Goal: Task Accomplishment & Management: Manage account settings

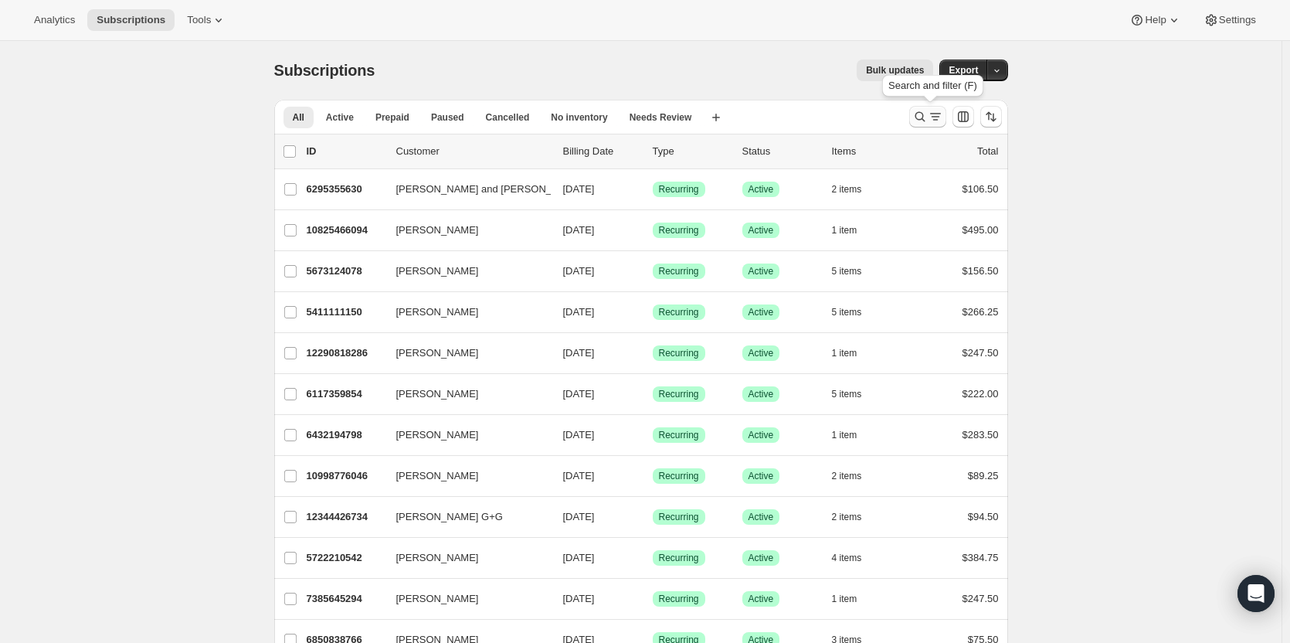
click at [924, 121] on icon "Search and filter results" at bounding box center [920, 116] width 15 height 15
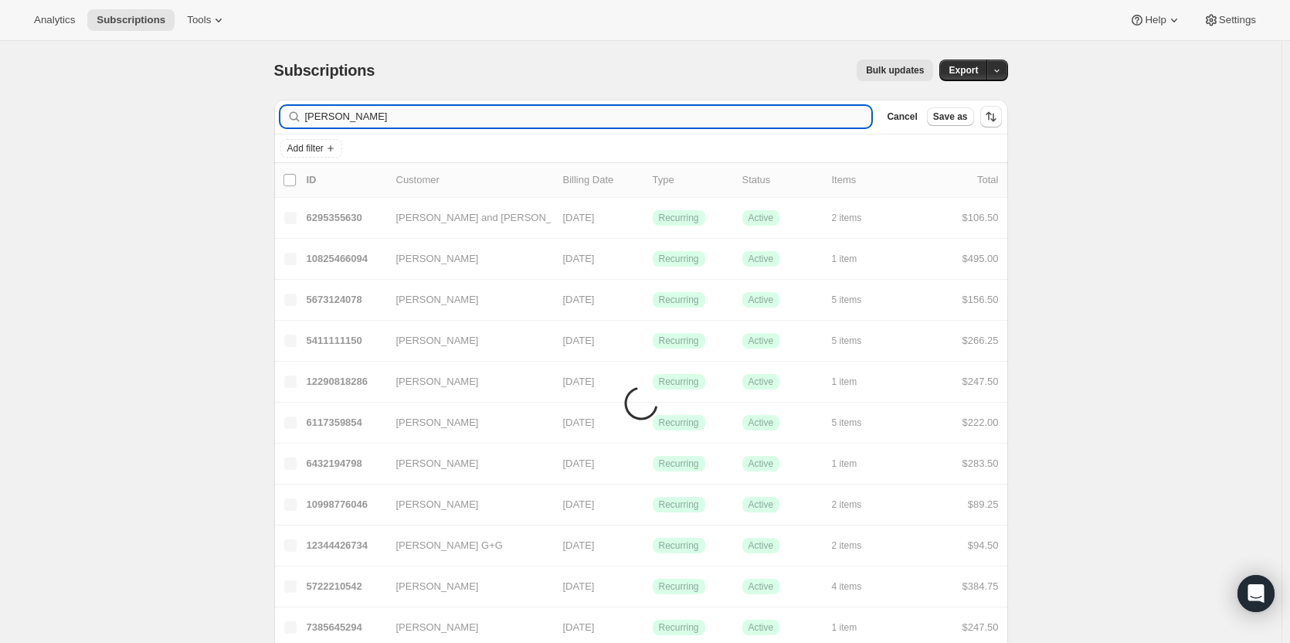
type input "[PERSON_NAME]"
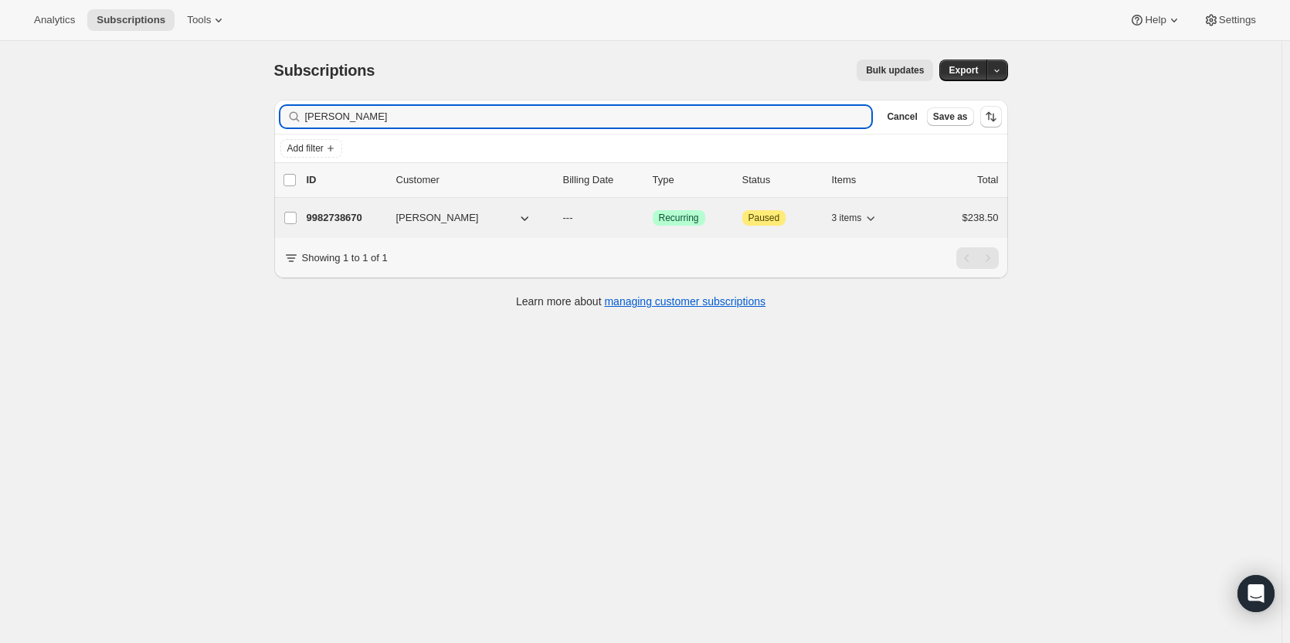
click at [339, 214] on p "9982738670" at bounding box center [345, 217] width 77 height 15
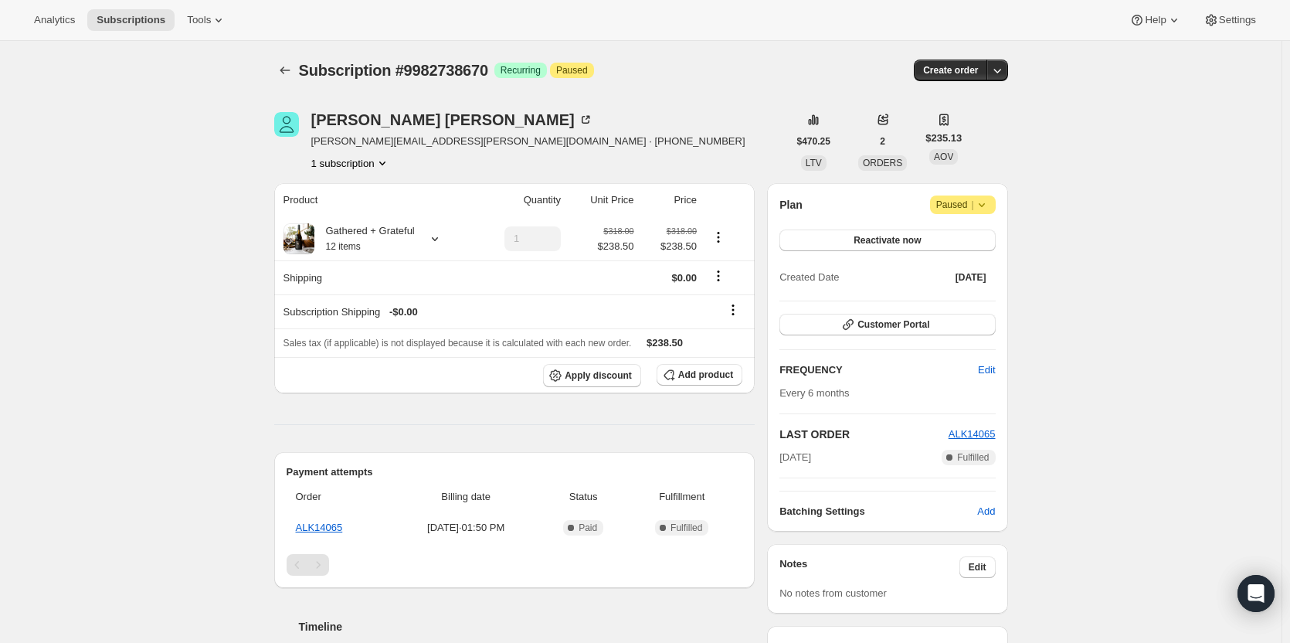
click at [985, 209] on icon at bounding box center [981, 204] width 15 height 15
click at [984, 229] on span "Cancel subscription" at bounding box center [968, 235] width 87 height 12
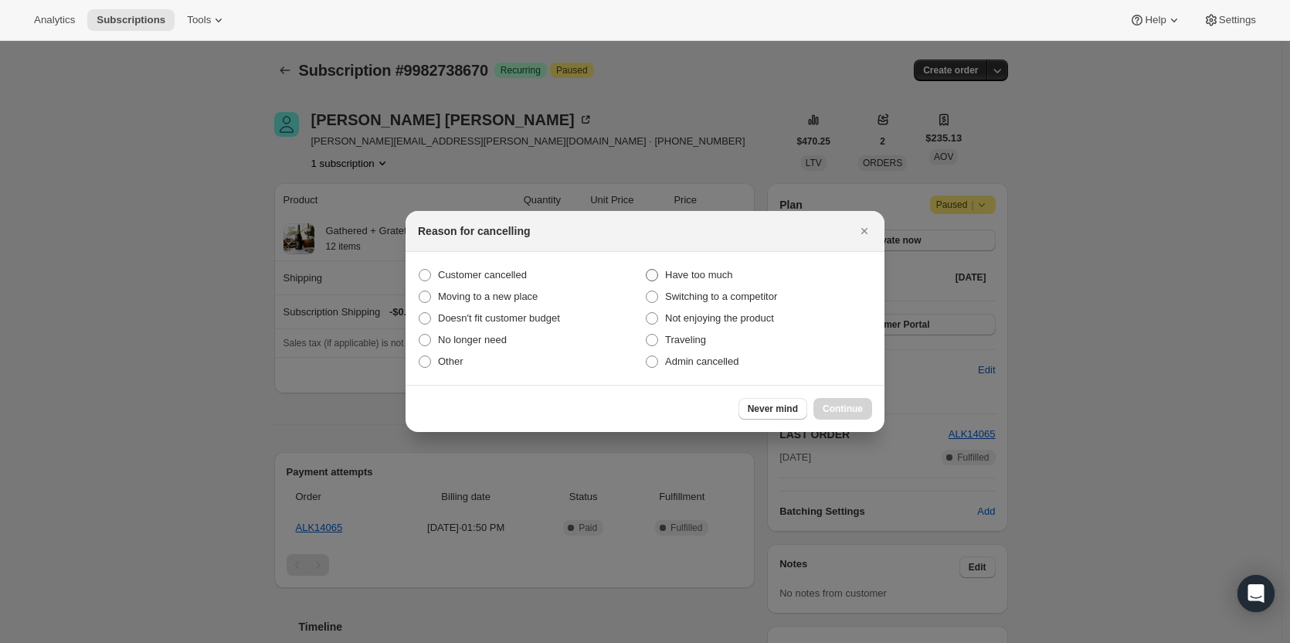
click at [653, 272] on span ":rc1:" at bounding box center [652, 275] width 12 height 12
click at [647, 270] on input "Have too much" at bounding box center [646, 269] width 1 height 1
radio input "true"
click at [653, 297] on span ":rc1:" at bounding box center [652, 297] width 12 height 12
click at [647, 291] on input "Switching to a competitor" at bounding box center [646, 291] width 1 height 1
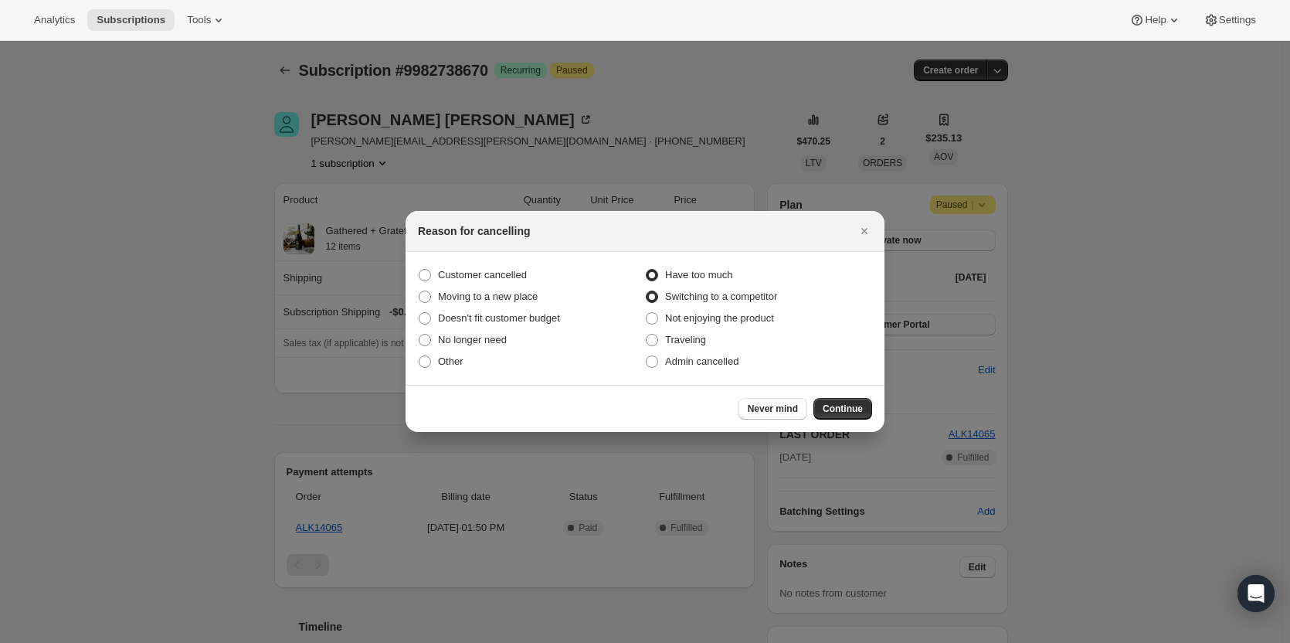
radio input "true"
click at [655, 276] on span ":rc1:" at bounding box center [652, 275] width 12 height 12
click at [647, 270] on input "Have too much" at bounding box center [646, 269] width 1 height 1
radio input "true"
radio input "false"
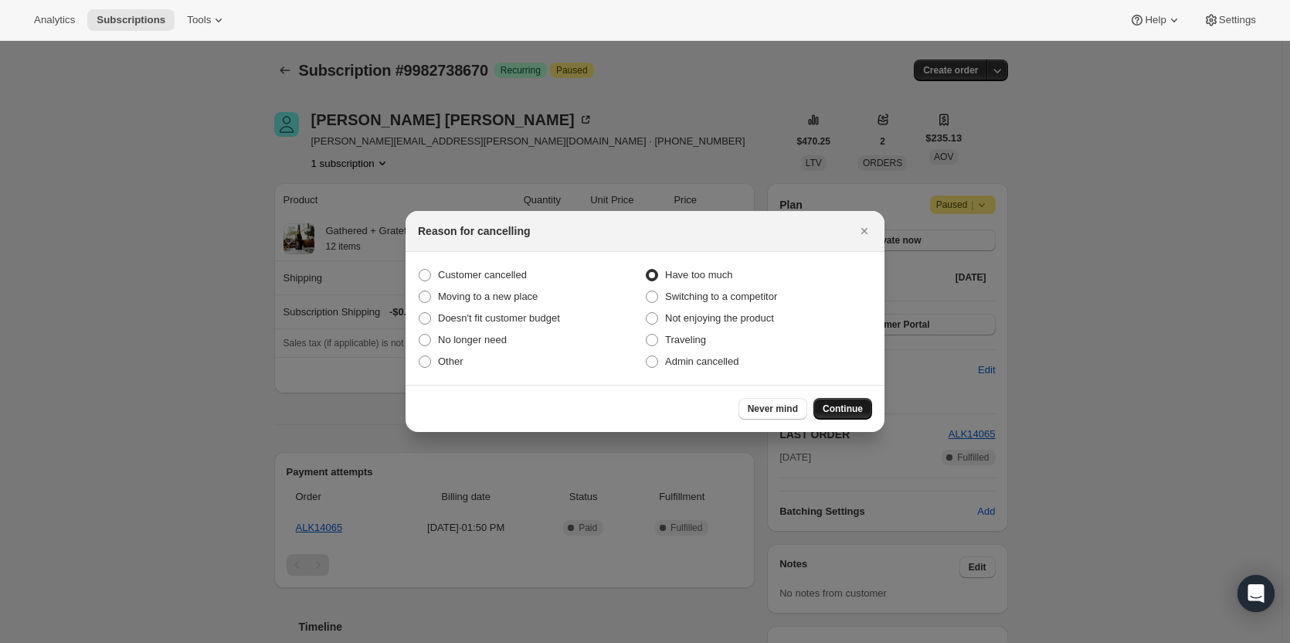
click at [831, 410] on span "Continue" at bounding box center [843, 409] width 40 height 12
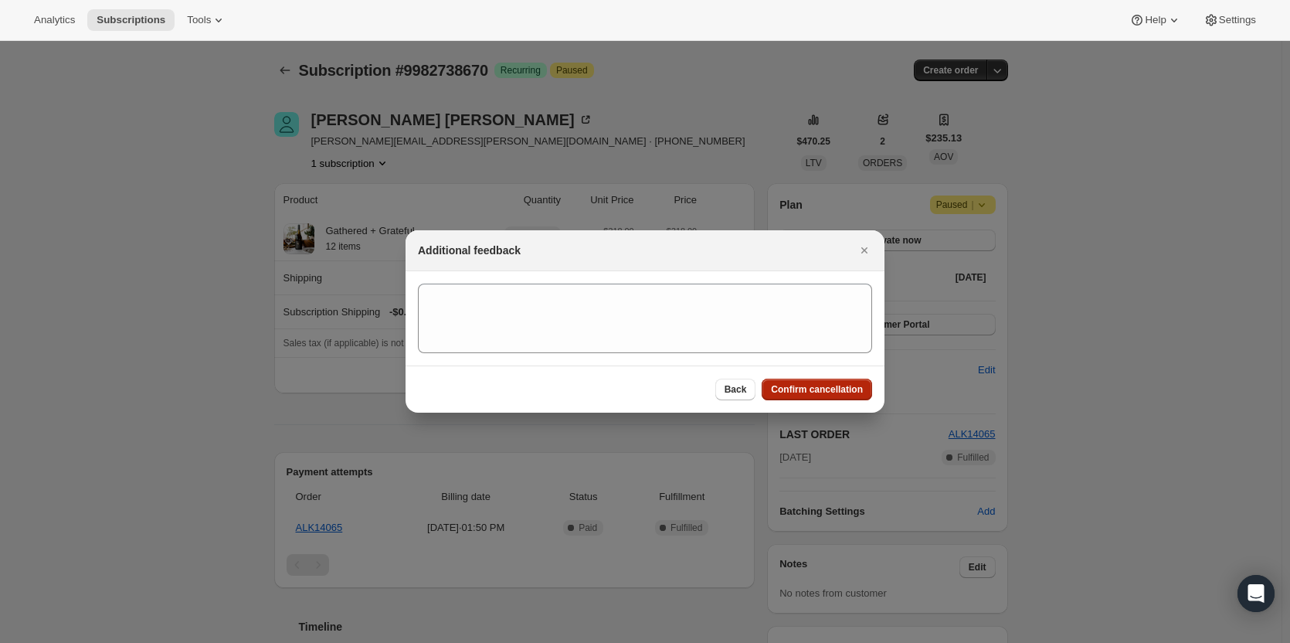
click at [804, 388] on span "Confirm cancellation" at bounding box center [817, 389] width 92 height 12
